Goal: Information Seeking & Learning: Learn about a topic

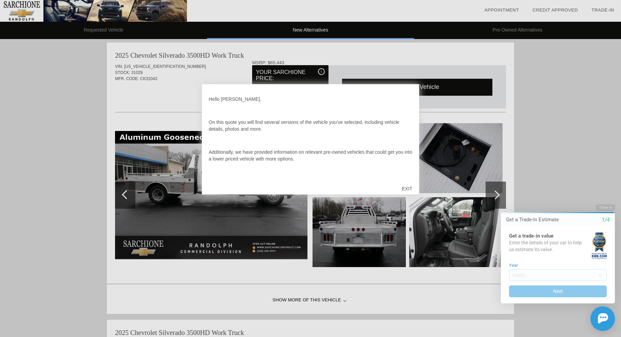
click at [407, 186] on div "EXIT" at bounding box center [407, 189] width 24 height 20
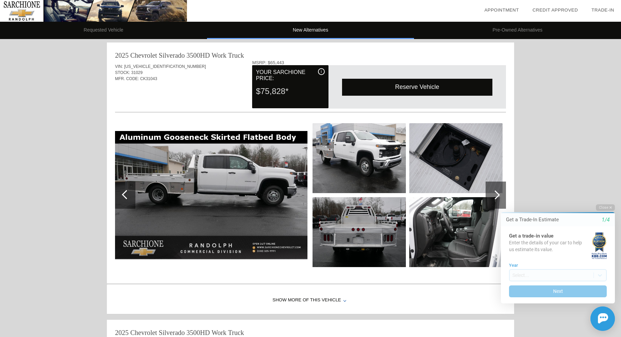
click at [339, 163] on img at bounding box center [359, 158] width 93 height 70
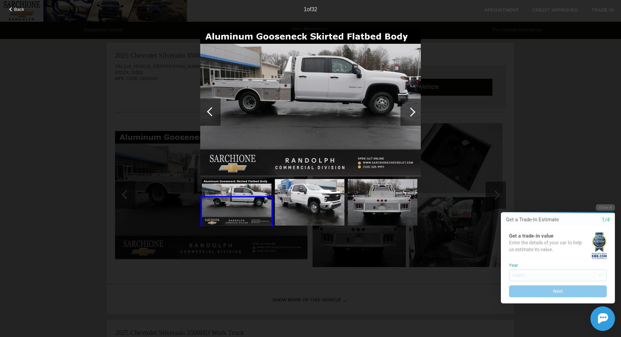
click at [414, 113] on div at bounding box center [411, 111] width 9 height 9
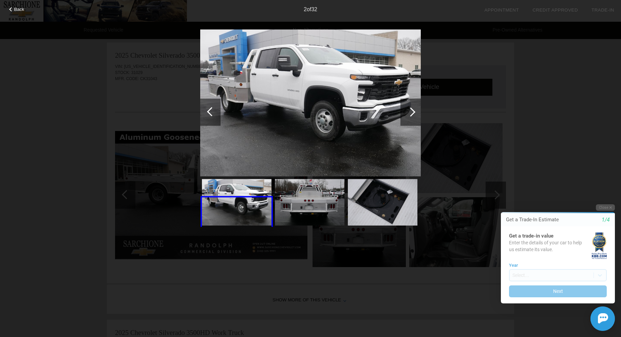
click at [411, 114] on div at bounding box center [411, 111] width 9 height 9
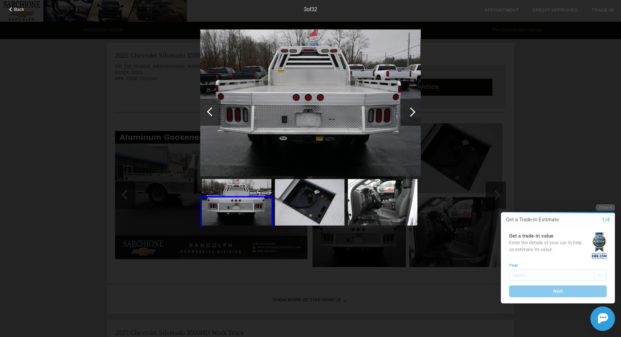
click at [411, 114] on div at bounding box center [411, 111] width 9 height 9
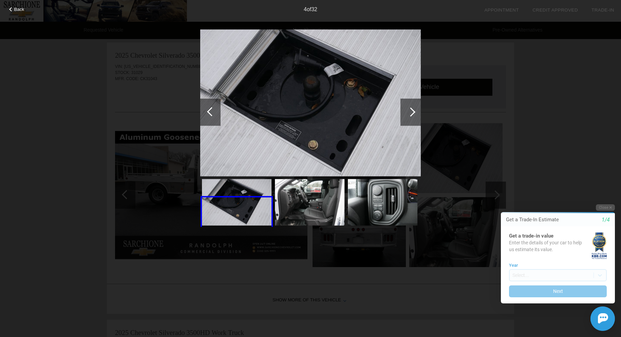
click at [411, 114] on div at bounding box center [411, 111] width 9 height 9
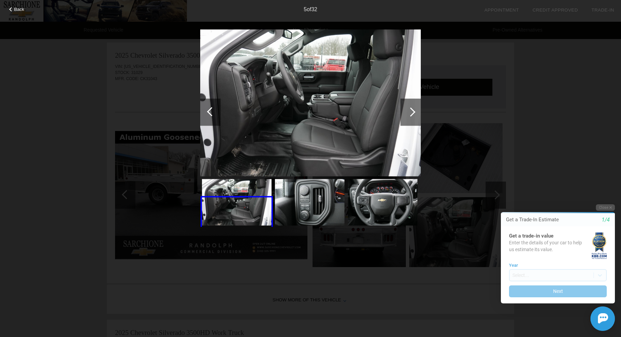
click at [411, 114] on div at bounding box center [411, 111] width 9 height 9
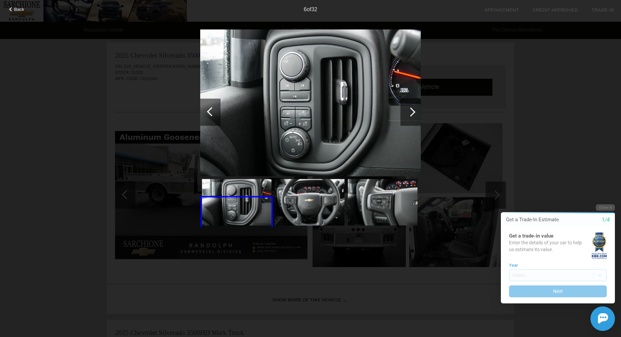
click at [411, 114] on div at bounding box center [411, 111] width 9 height 9
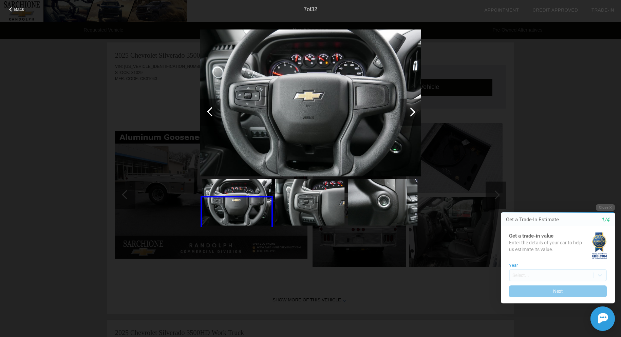
click at [411, 114] on div at bounding box center [411, 111] width 9 height 9
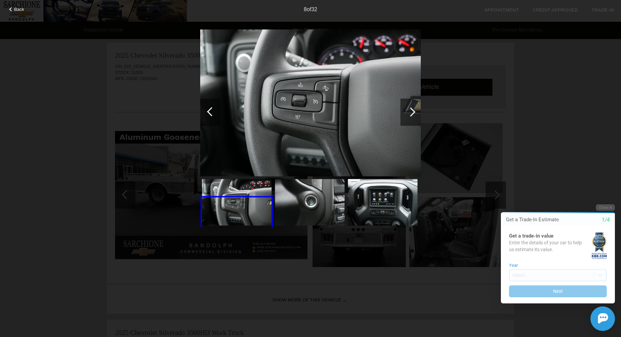
click at [411, 114] on div at bounding box center [411, 111] width 9 height 9
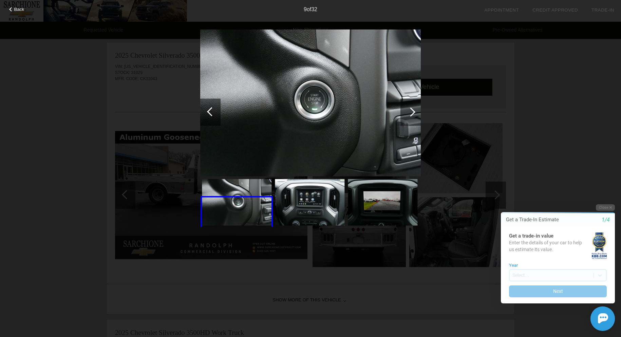
click at [411, 114] on div at bounding box center [411, 111] width 9 height 9
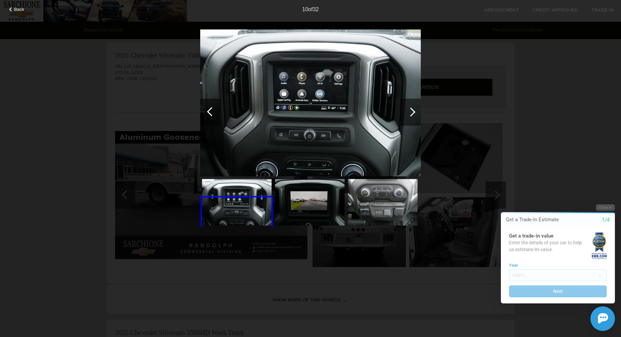
click at [411, 114] on div at bounding box center [411, 111] width 9 height 9
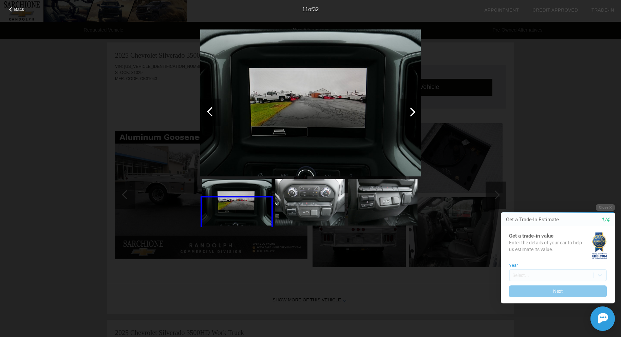
click at [411, 114] on div at bounding box center [411, 111] width 9 height 9
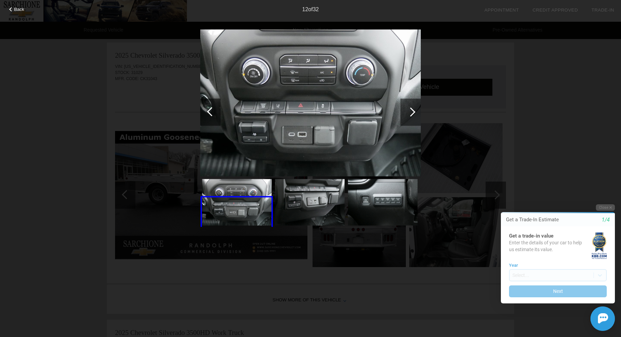
click at [411, 114] on div at bounding box center [411, 111] width 9 height 9
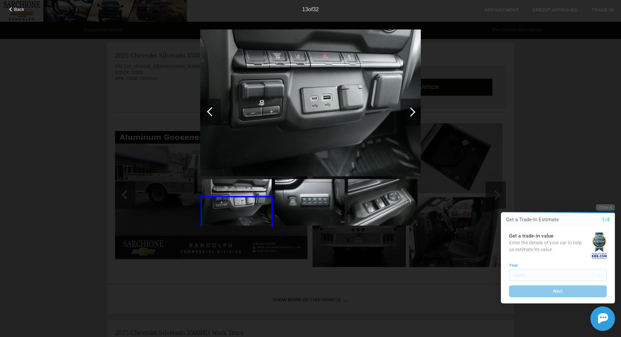
click at [411, 114] on div at bounding box center [411, 111] width 9 height 9
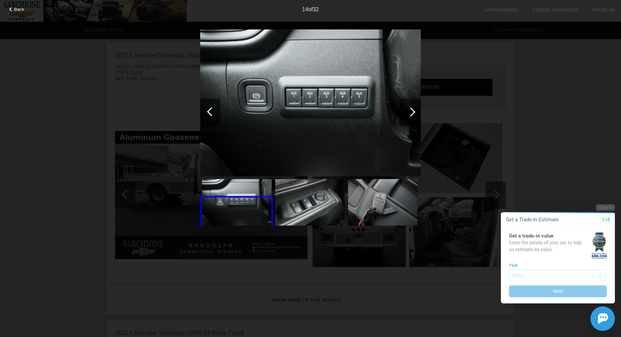
click at [411, 114] on div at bounding box center [411, 111] width 9 height 9
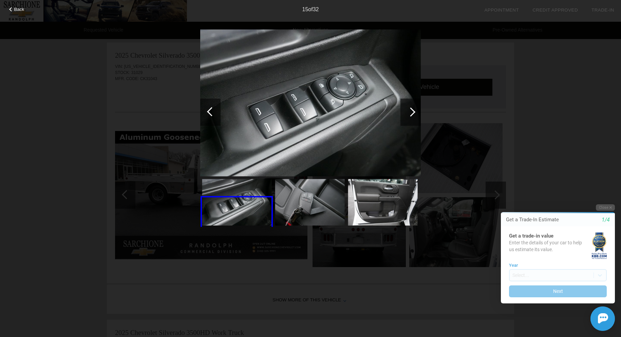
click at [411, 114] on div at bounding box center [411, 111] width 9 height 9
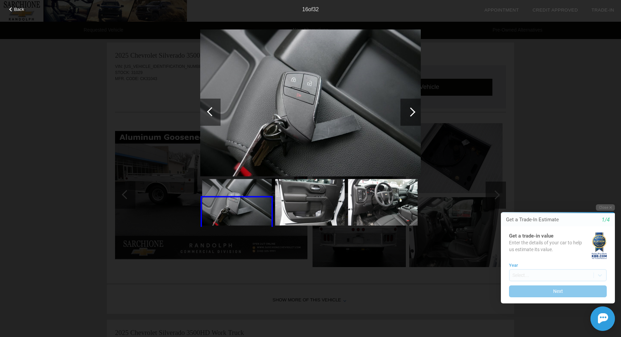
click at [411, 114] on div at bounding box center [411, 111] width 9 height 9
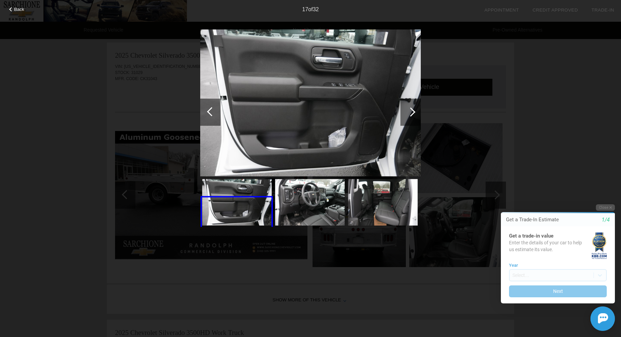
click at [211, 114] on div at bounding box center [211, 111] width 9 height 9
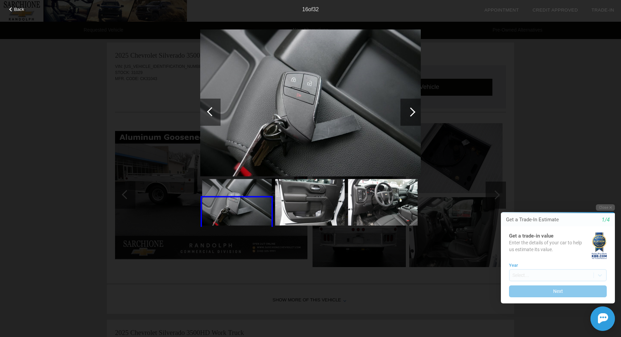
click at [410, 107] on div at bounding box center [411, 111] width 20 height 27
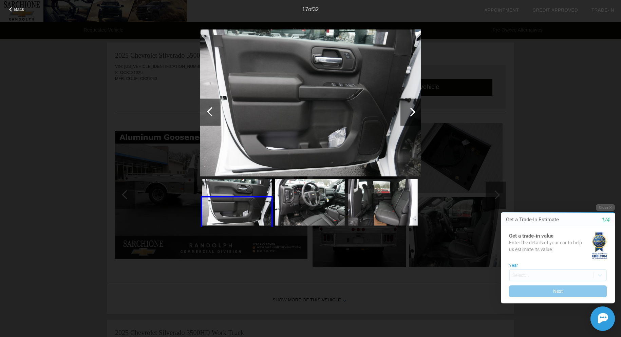
click at [410, 107] on div at bounding box center [411, 111] width 20 height 27
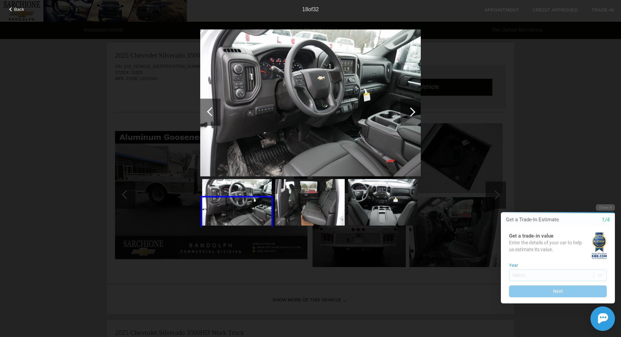
click at [409, 107] on div at bounding box center [411, 111] width 20 height 27
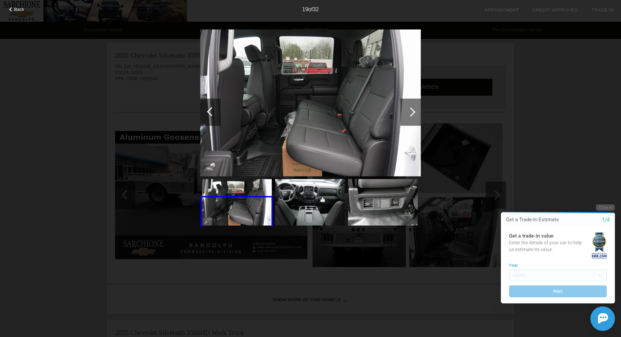
click at [409, 107] on div at bounding box center [411, 111] width 20 height 27
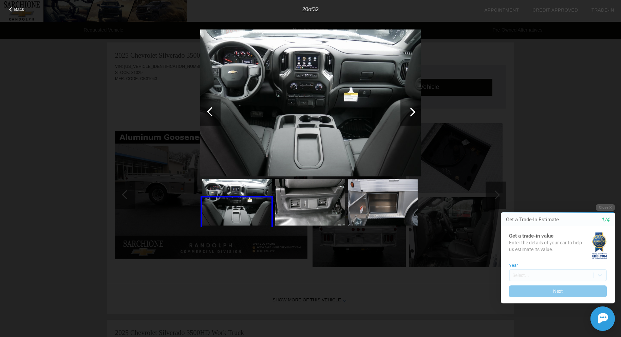
click at [409, 107] on div at bounding box center [411, 111] width 20 height 27
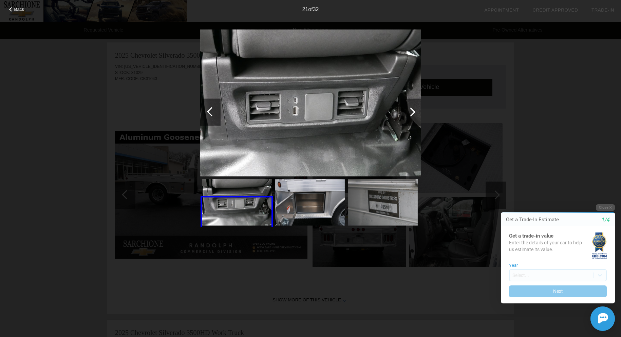
click at [409, 107] on div at bounding box center [411, 111] width 20 height 27
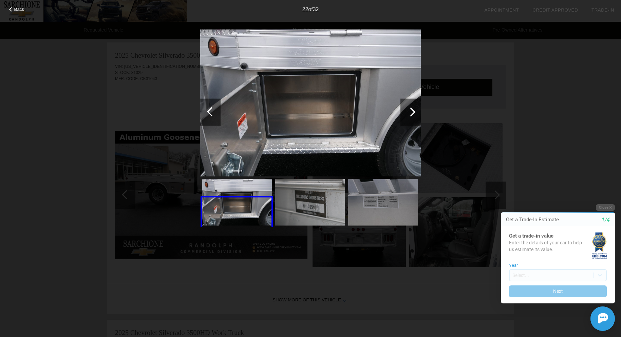
click at [409, 107] on div at bounding box center [411, 111] width 20 height 27
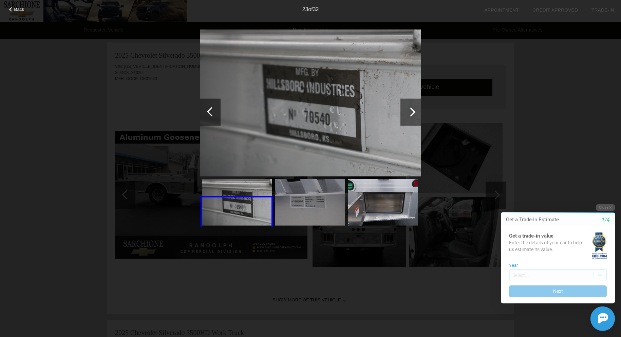
click at [409, 107] on div at bounding box center [411, 111] width 20 height 27
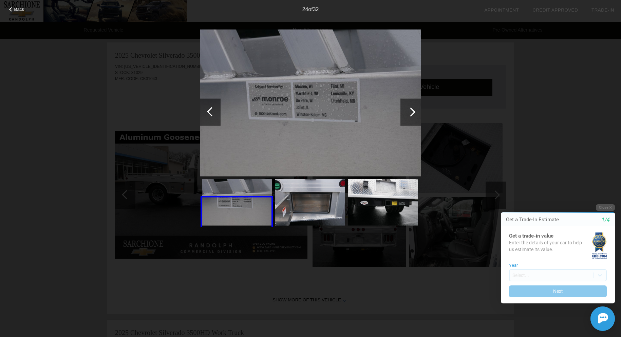
click at [409, 107] on div at bounding box center [411, 111] width 20 height 27
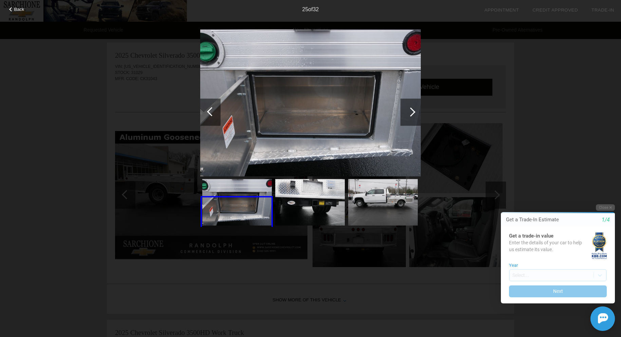
click at [409, 107] on div at bounding box center [411, 111] width 20 height 27
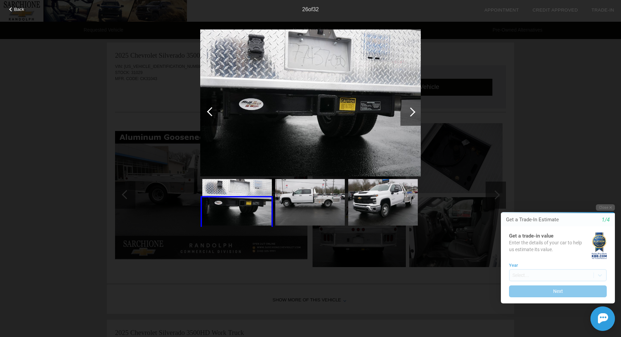
click at [409, 107] on div at bounding box center [411, 111] width 20 height 27
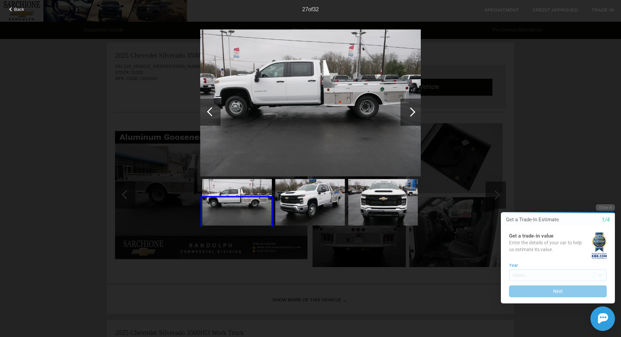
click at [409, 107] on div at bounding box center [411, 111] width 20 height 27
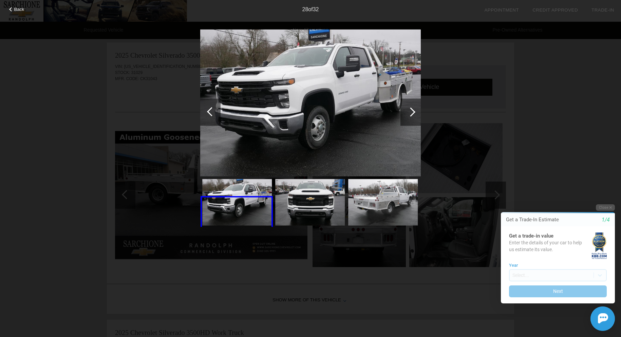
click at [409, 107] on div at bounding box center [411, 111] width 20 height 27
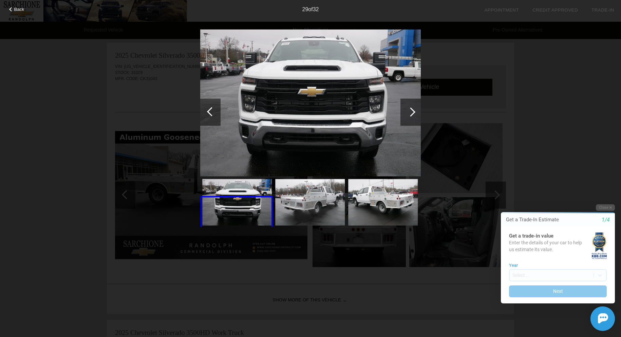
click at [409, 107] on div at bounding box center [411, 111] width 20 height 27
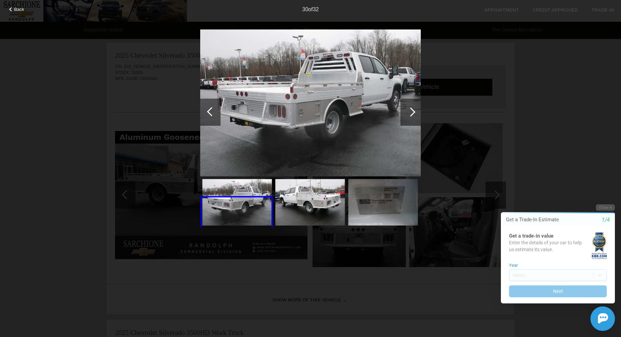
click at [408, 107] on div at bounding box center [411, 111] width 20 height 27
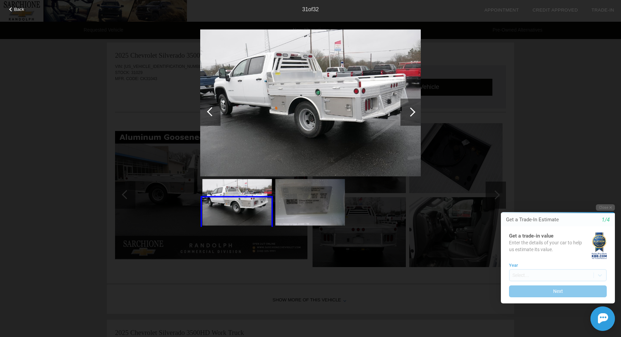
click at [408, 107] on div at bounding box center [411, 111] width 20 height 27
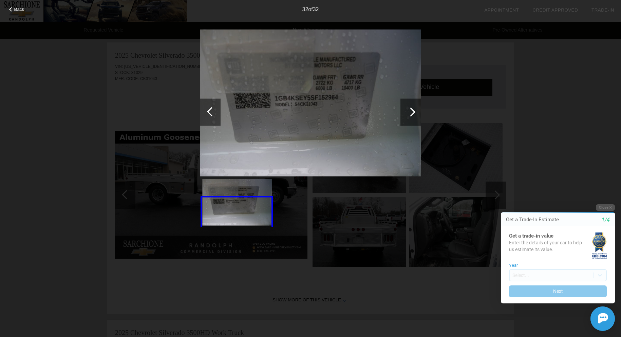
click at [408, 107] on div at bounding box center [411, 111] width 20 height 27
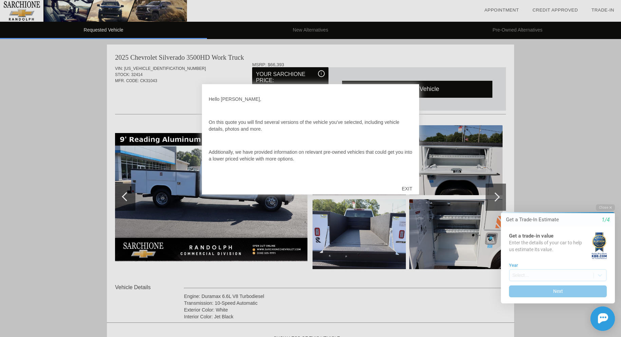
click at [409, 187] on div "EXIT" at bounding box center [407, 189] width 24 height 20
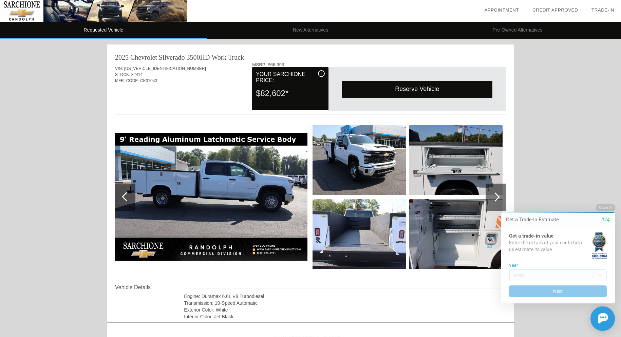
click at [499, 198] on div at bounding box center [495, 197] width 9 height 9
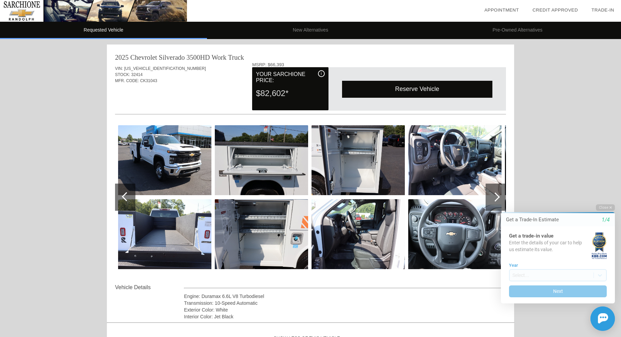
click at [499, 198] on div at bounding box center [495, 197] width 9 height 9
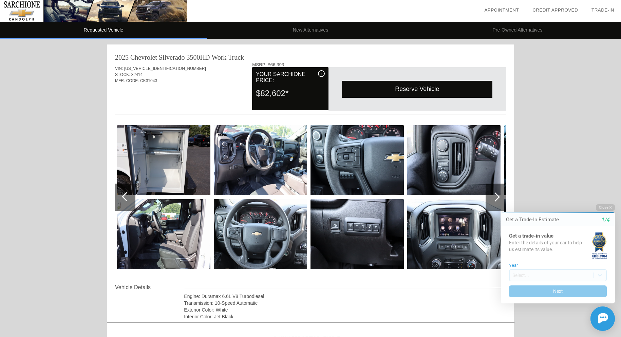
click at [499, 198] on div at bounding box center [495, 197] width 9 height 9
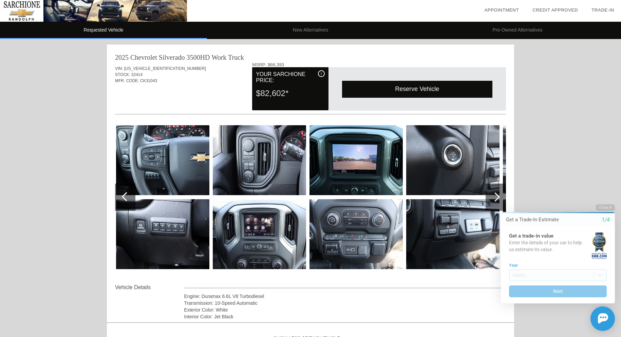
click at [499, 198] on div at bounding box center [495, 197] width 9 height 9
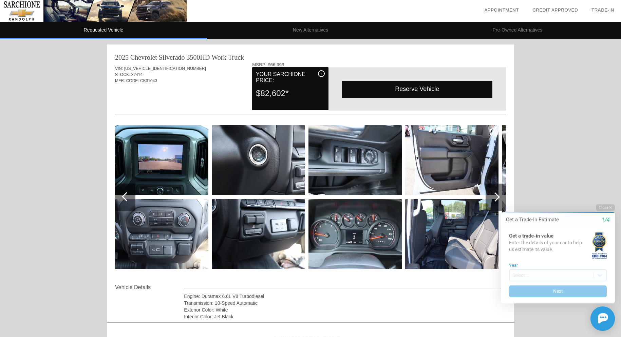
click at [499, 198] on div at bounding box center [495, 197] width 9 height 9
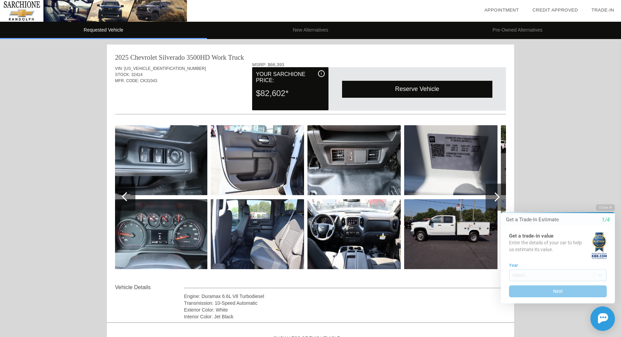
click at [499, 198] on div at bounding box center [495, 197] width 9 height 9
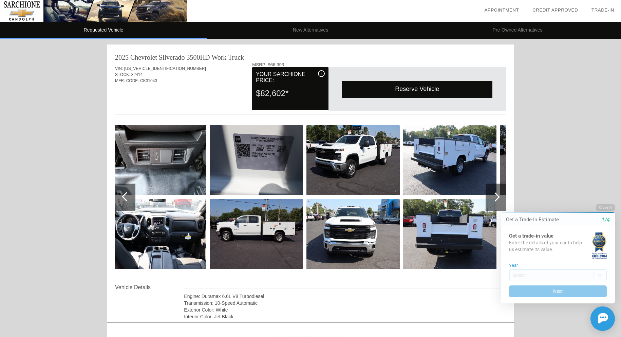
click at [499, 198] on div at bounding box center [495, 197] width 9 height 9
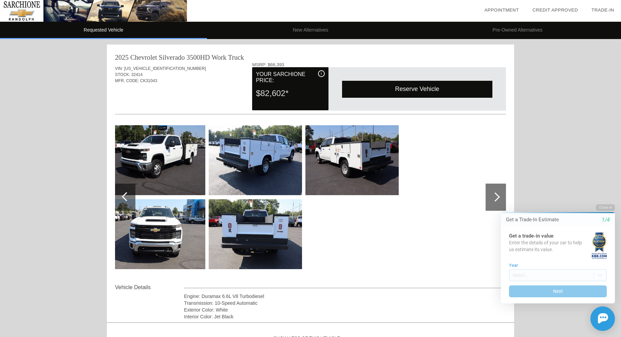
click at [499, 198] on div at bounding box center [495, 197] width 9 height 9
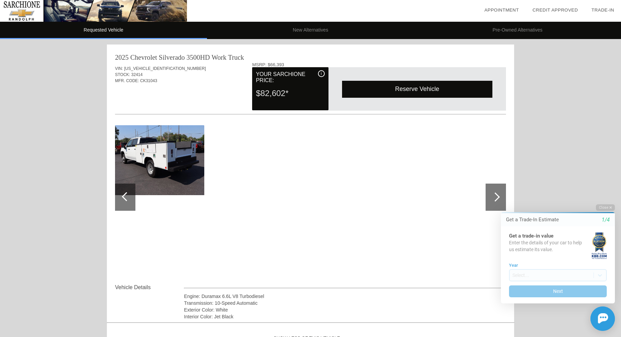
click at [499, 198] on div at bounding box center [495, 197] width 9 height 9
click at [611, 207] on icon "button" at bounding box center [611, 207] width 2 height 2
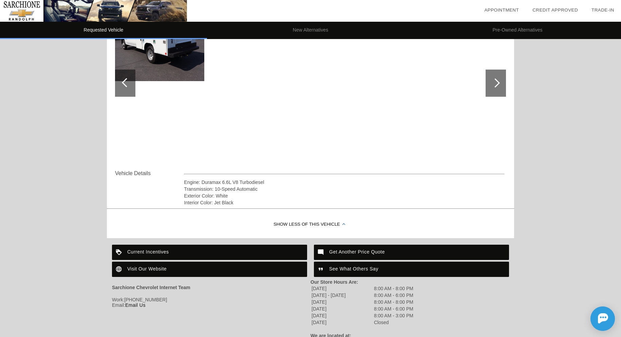
scroll to position [147, 0]
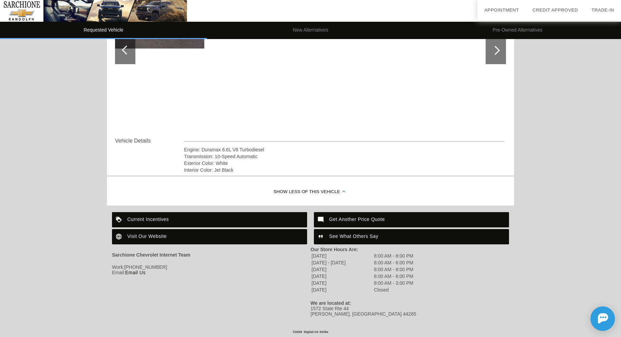
click at [151, 217] on div "Current Incentives" at bounding box center [209, 219] width 195 height 15
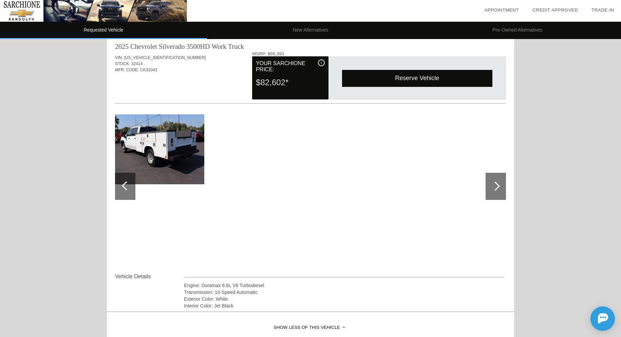
scroll to position [0, 0]
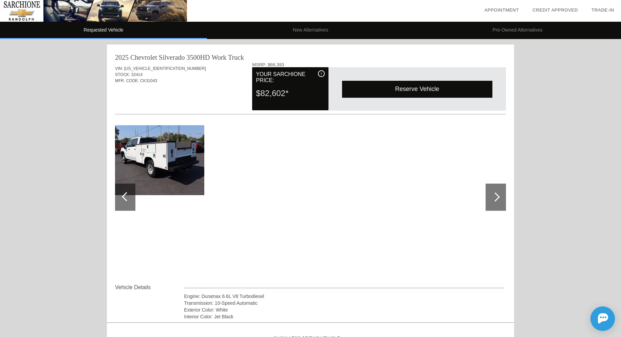
click at [321, 72] on span "i" at bounding box center [321, 73] width 1 height 5
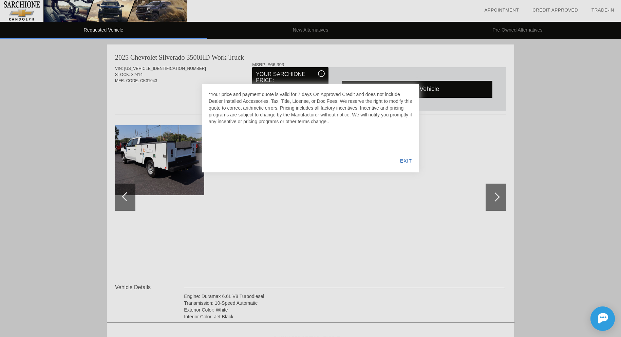
click at [408, 159] on div "EXIT" at bounding box center [406, 160] width 26 height 23
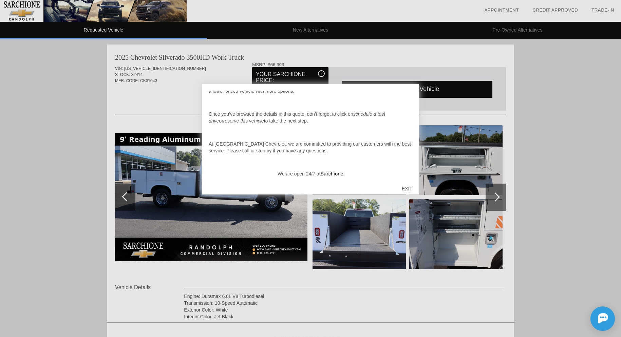
scroll to position [71, 0]
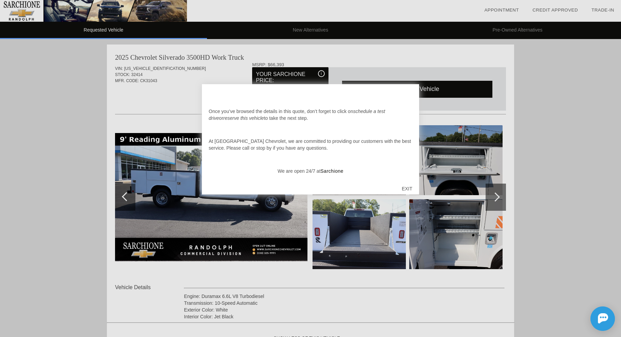
click at [406, 190] on div "EXIT" at bounding box center [407, 189] width 24 height 20
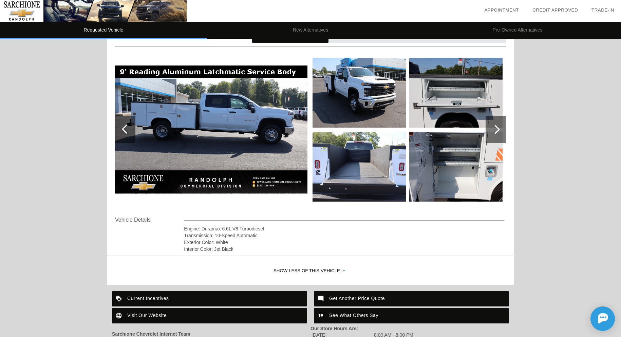
scroll to position [0, 0]
